Goal: Task Accomplishment & Management: Complete application form

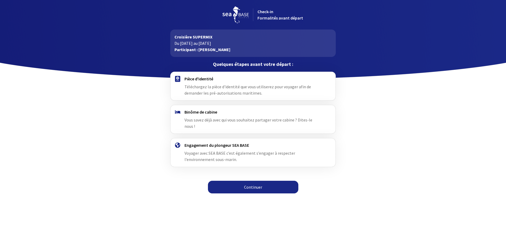
click at [258, 181] on link "Continuer" at bounding box center [253, 187] width 90 height 13
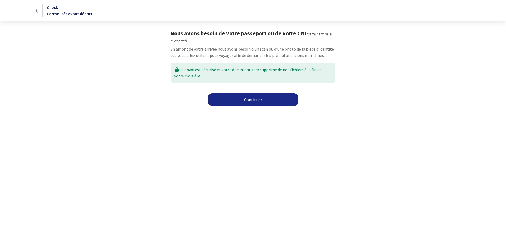
click at [247, 102] on link "Continuer" at bounding box center [253, 99] width 90 height 13
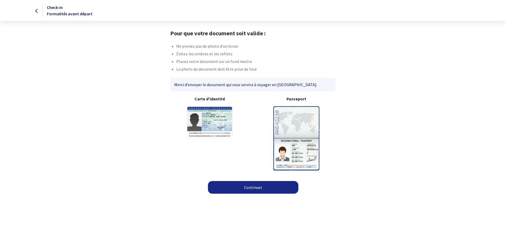
click at [246, 84] on div "Merci d’envoyer le document qui vous servira à voyager en Égypte." at bounding box center [253, 85] width 165 height 14
click at [255, 185] on link "Continuer" at bounding box center [253, 187] width 90 height 13
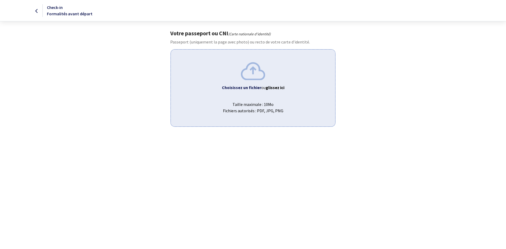
click at [253, 79] on img at bounding box center [253, 71] width 24 height 18
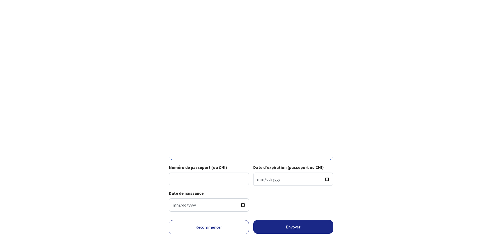
scroll to position [107, 0]
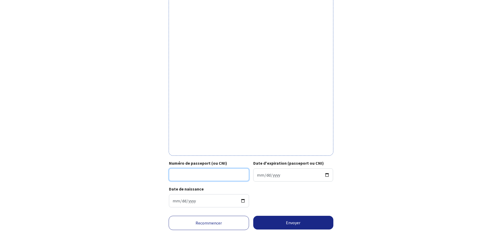
click at [212, 175] on input "Numéro de passeport (ou CNI)" at bounding box center [209, 174] width 80 height 13
type input "24ci75770"
click at [287, 180] on input "Date d'expiration (passeport ou CNI)" at bounding box center [293, 174] width 80 height 13
type input "2034-03-13"
click at [290, 221] on button "Envoyer" at bounding box center [293, 223] width 80 height 14
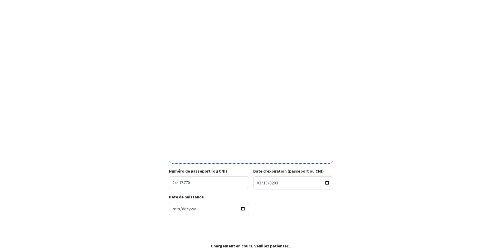
scroll to position [99, 0]
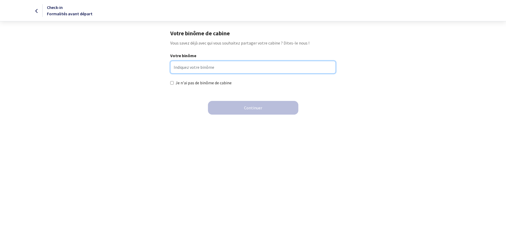
click at [199, 72] on input "Votre binôme" at bounding box center [252, 67] width 165 height 13
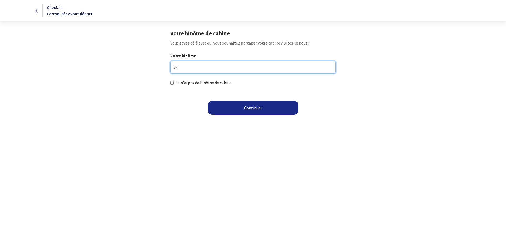
type input "y"
type input "Yacine BOUSSENINA"
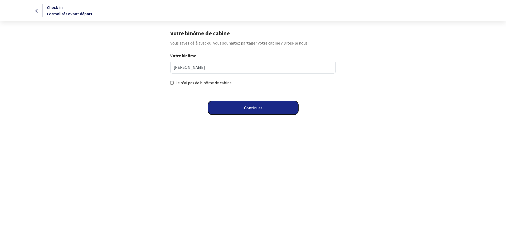
click at [256, 108] on button "Continuer" at bounding box center [253, 108] width 90 height 14
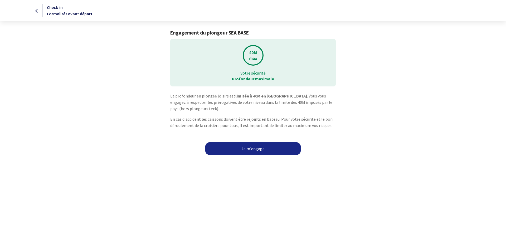
click at [256, 147] on link "Je m'engage" at bounding box center [252, 148] width 95 height 13
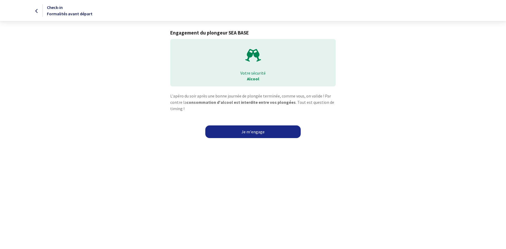
click at [251, 132] on link "Je m'engage" at bounding box center [252, 132] width 95 height 13
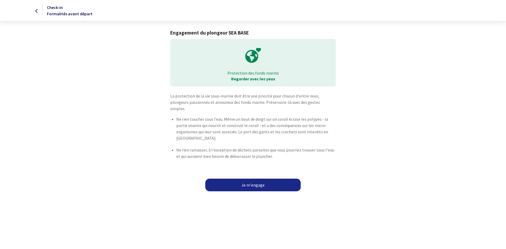
click at [253, 179] on link "Je m'engage" at bounding box center [252, 185] width 95 height 13
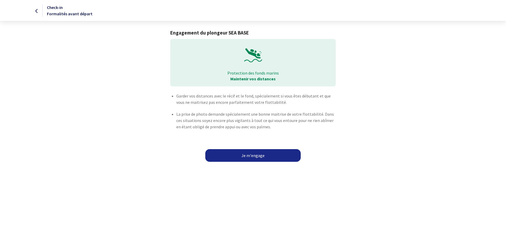
click at [260, 155] on link "Je m'engage" at bounding box center [252, 155] width 95 height 13
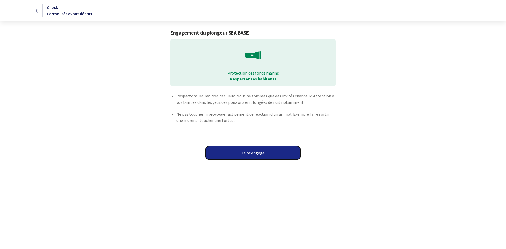
click at [256, 153] on button "Je m'engage" at bounding box center [252, 153] width 95 height 14
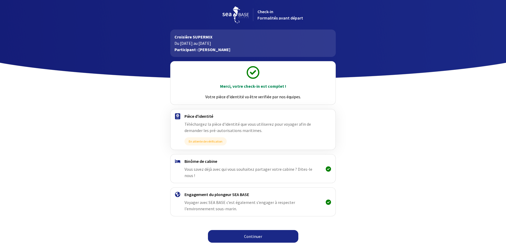
click at [257, 230] on link "Continuer" at bounding box center [253, 236] width 90 height 13
click at [254, 230] on link "Continuer" at bounding box center [253, 236] width 90 height 13
click at [250, 230] on link "Continuer" at bounding box center [253, 236] width 90 height 13
click at [232, 13] on img at bounding box center [236, 14] width 26 height 17
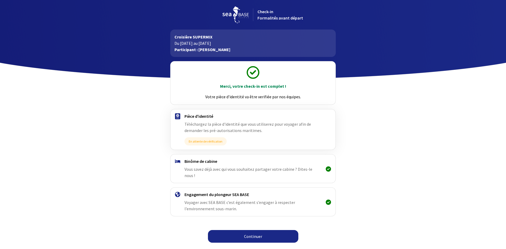
click at [237, 13] on img at bounding box center [236, 14] width 26 height 17
click at [264, 14] on div "Check-in Formalités avant départ" at bounding box center [296, 14] width 87 height 13
drag, startPoint x: 266, startPoint y: 10, endPoint x: 267, endPoint y: 15, distance: 5.3
click at [266, 10] on span "Check-in Formalités avant départ" at bounding box center [281, 15] width 46 height 12
click at [268, 21] on div "Check-in Formalités avant départ" at bounding box center [296, 14] width 87 height 13
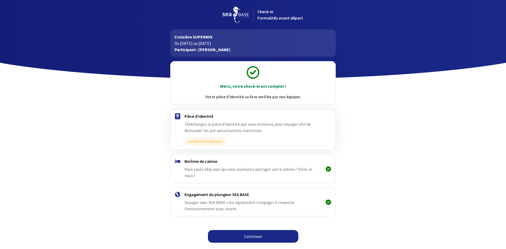
click at [225, 13] on img at bounding box center [236, 14] width 26 height 17
click at [207, 47] on p "Participant : [PERSON_NAME]" at bounding box center [253, 49] width 157 height 6
click at [247, 89] on p "Merci, votre check-in est complet !" at bounding box center [252, 86] width 155 height 6
